Goal: Task Accomplishment & Management: Manage account settings

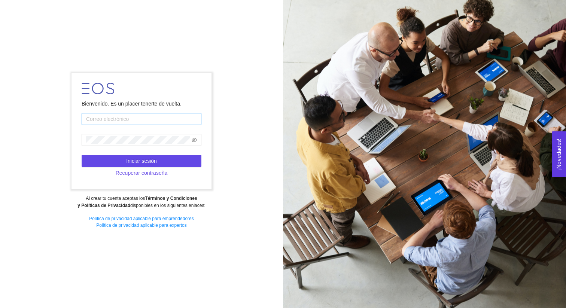
click at [180, 119] on input "text" at bounding box center [142, 119] width 120 height 12
click at [169, 120] on input "text" at bounding box center [142, 119] width 120 height 12
type input "[PERSON_NAME][EMAIL_ADDRESS][DOMAIN_NAME]"
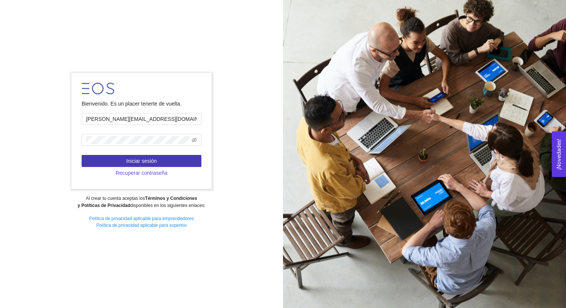
click at [166, 156] on button "Iniciar sesión" at bounding box center [142, 161] width 120 height 12
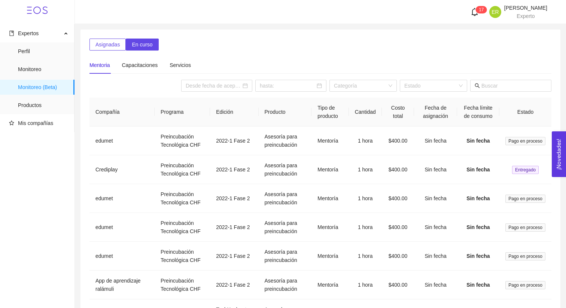
click at [470, 12] on icon "bell" at bounding box center [474, 12] width 8 height 8
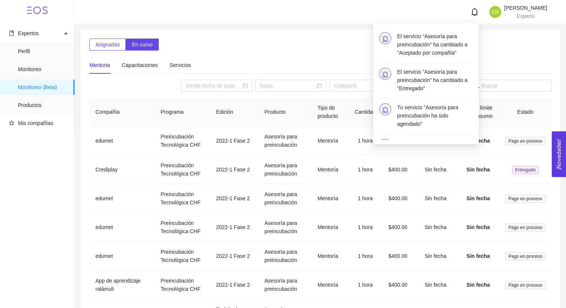
click at [470, 12] on icon "bell" at bounding box center [474, 12] width 8 height 8
